Goal: Navigation & Orientation: Find specific page/section

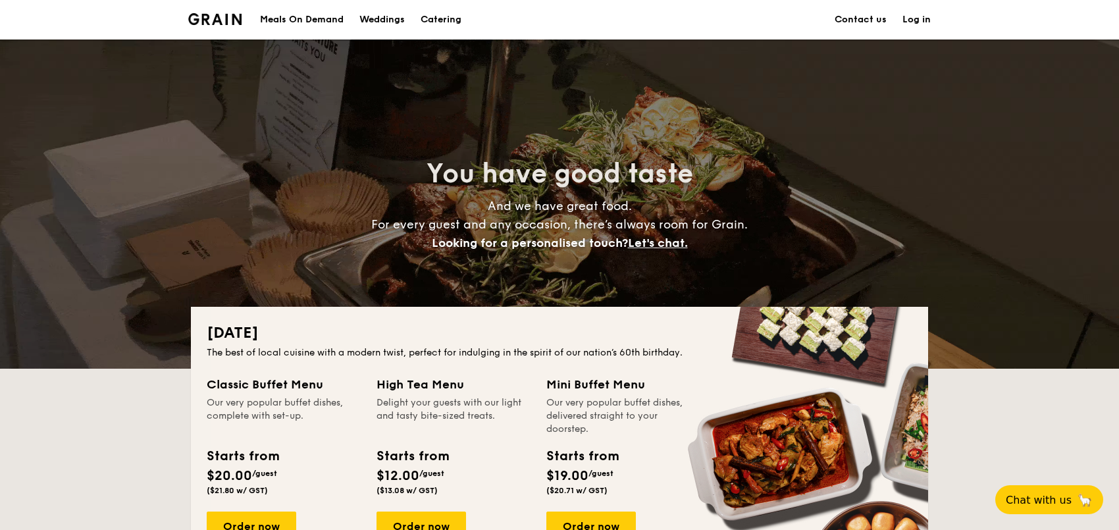
click at [325, 21] on div "Meals On Demand" at bounding box center [302, 19] width 84 height 39
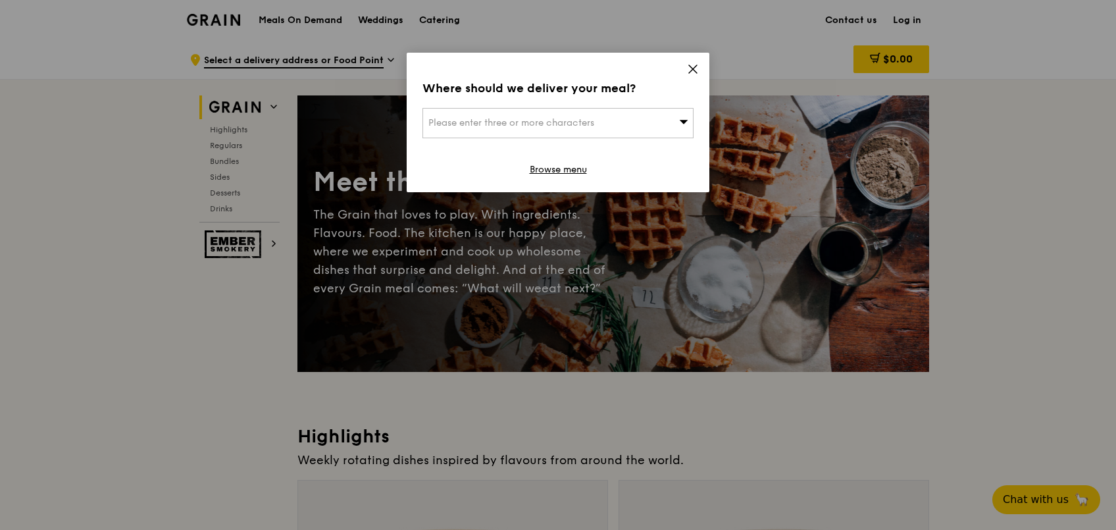
click at [693, 73] on icon at bounding box center [693, 69] width 12 height 12
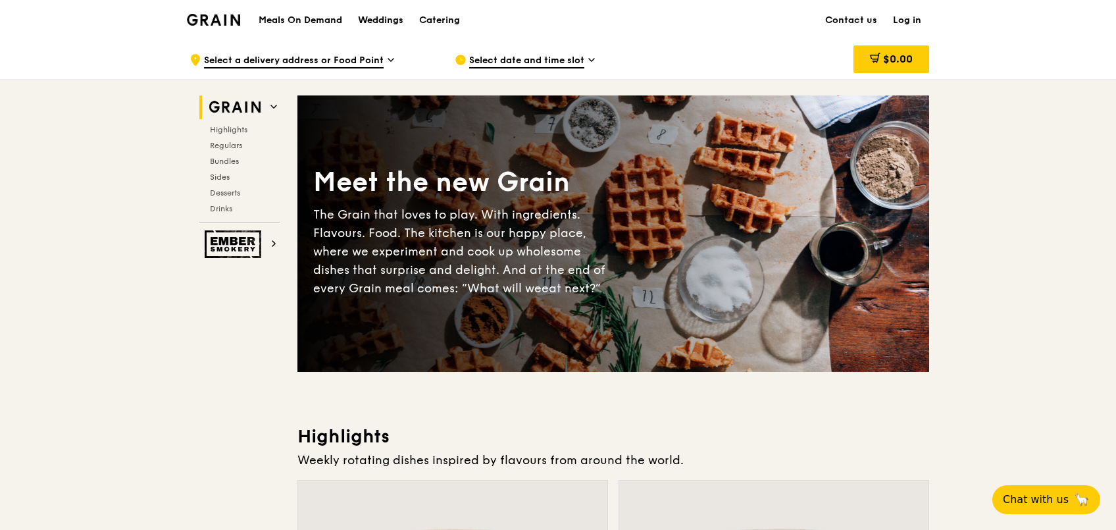
click at [392, 20] on div "Weddings" at bounding box center [380, 20] width 45 height 39
